Goal: Register for event/course

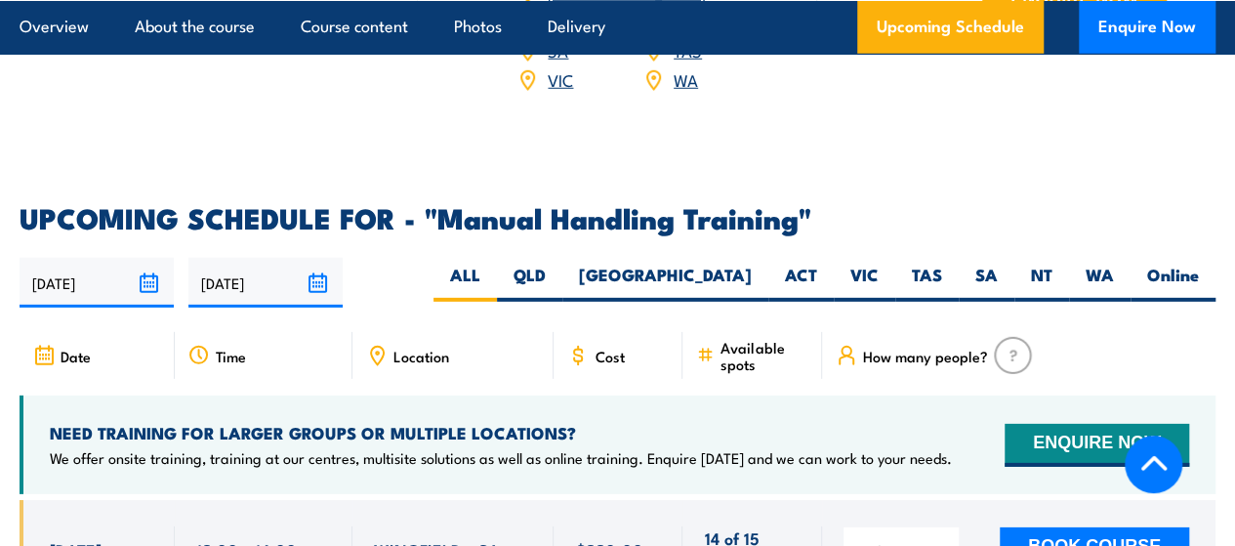
scroll to position [2799, 0]
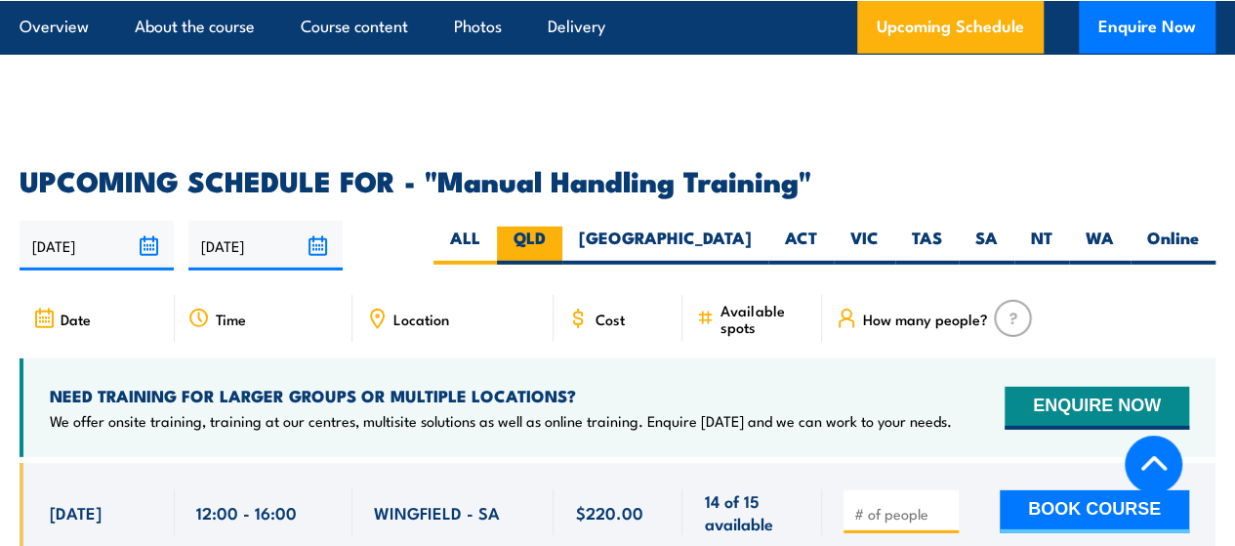
click at [562, 243] on label "QLD" at bounding box center [529, 245] width 65 height 38
click at [558, 239] on input "QLD" at bounding box center [552, 232] width 13 height 13
radio input "true"
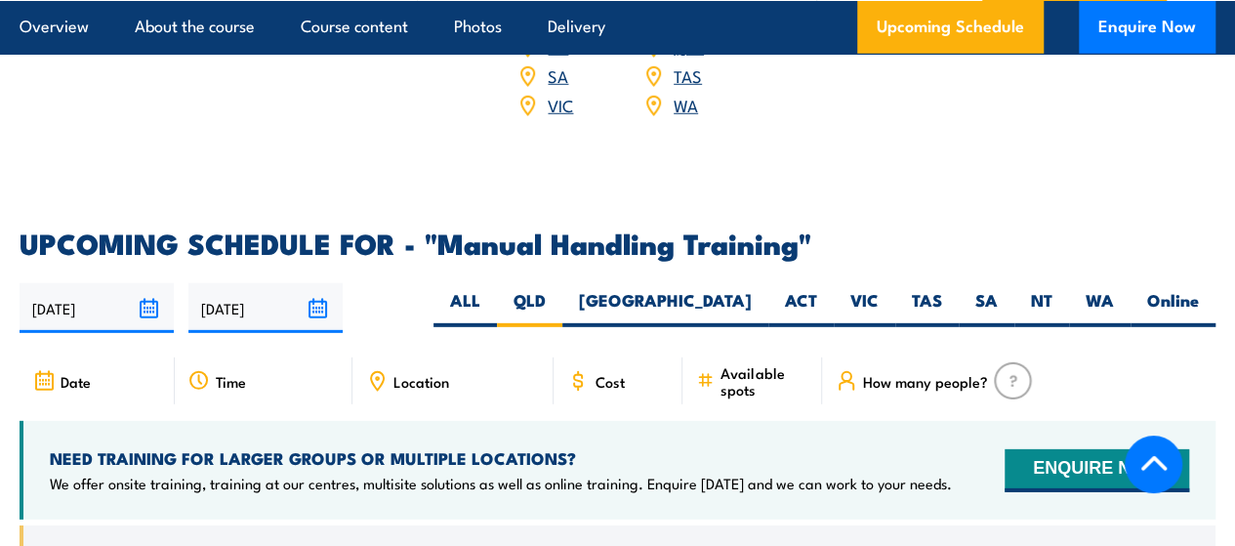
scroll to position [2715, 0]
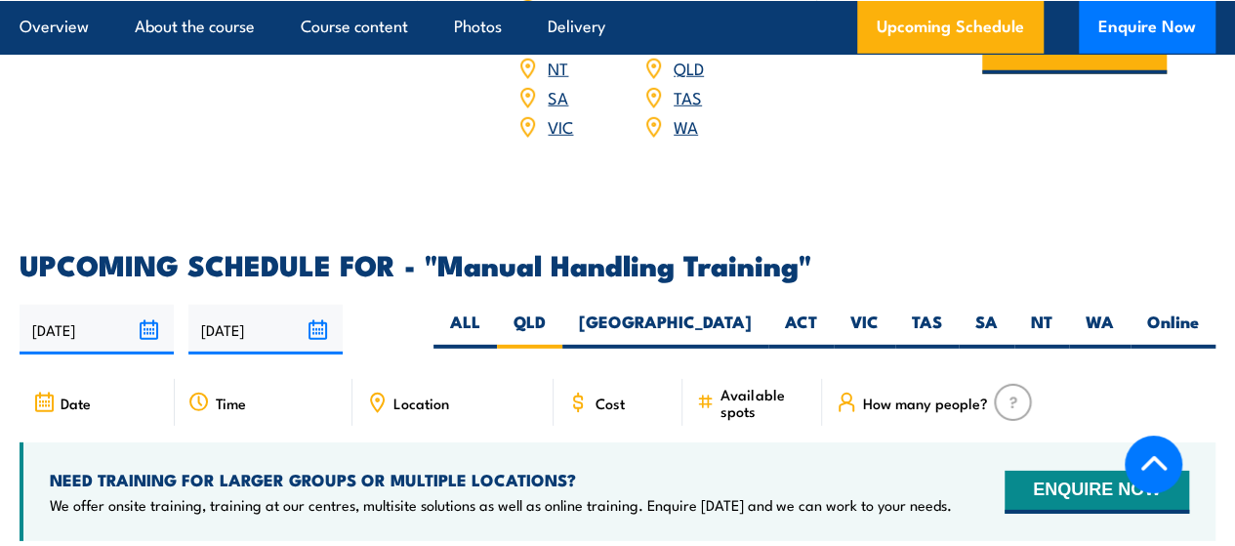
click at [150, 320] on input "[DATE]" at bounding box center [97, 330] width 154 height 50
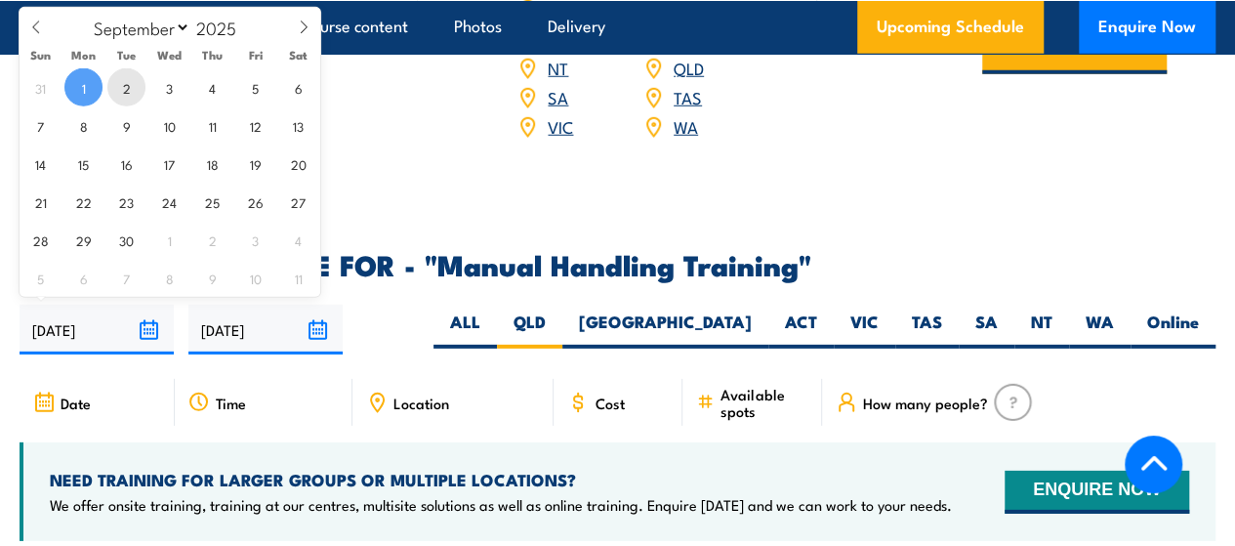
click at [128, 80] on span "2" at bounding box center [126, 87] width 38 height 38
type input "02/09/2025"
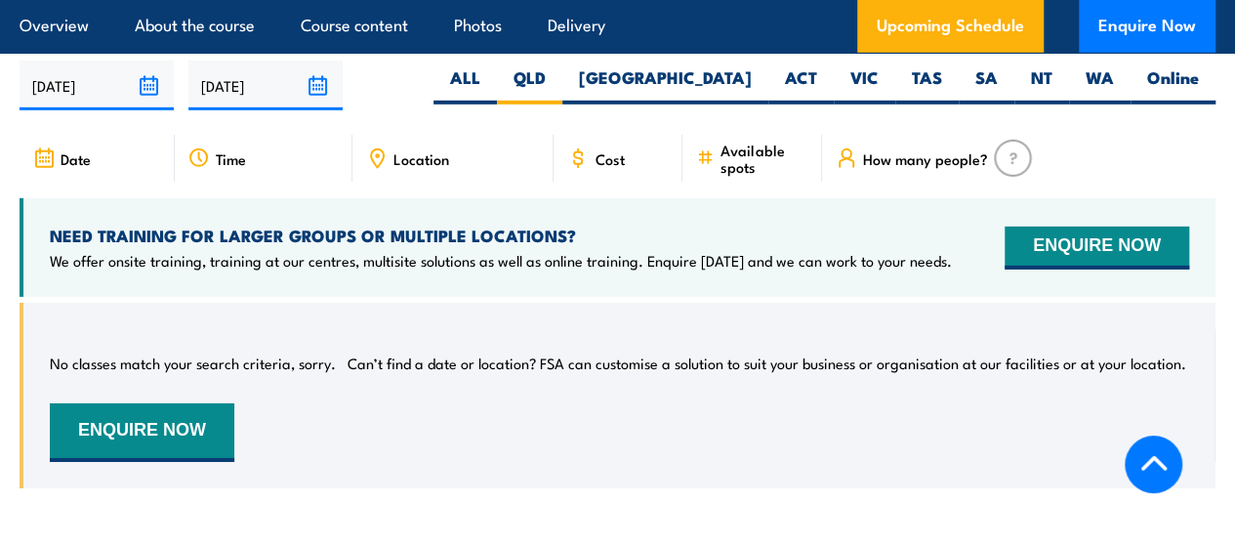
scroll to position [2960, 0]
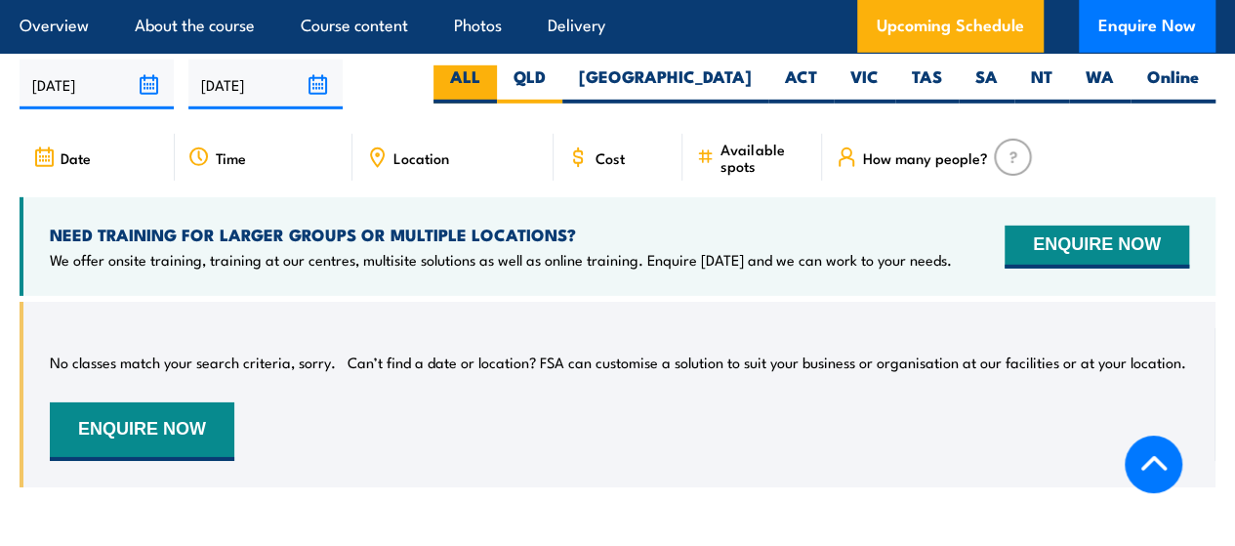
click at [497, 78] on label "ALL" at bounding box center [464, 84] width 63 height 38
click at [493, 78] on input "ALL" at bounding box center [486, 71] width 13 height 13
radio input "true"
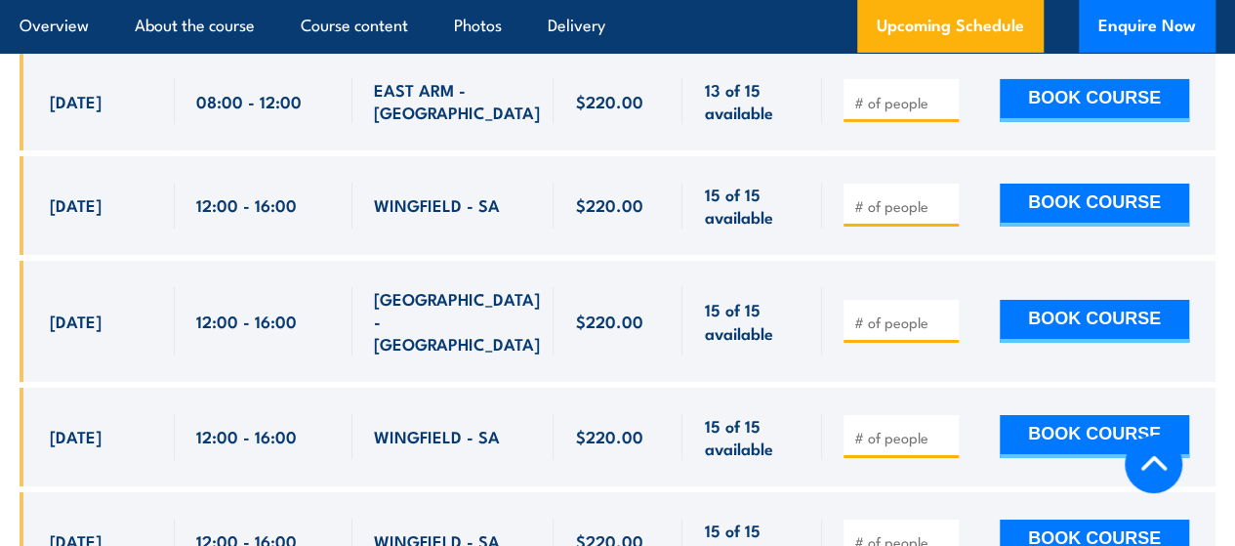
scroll to position [3354, 0]
